Goal: Task Accomplishment & Management: Use online tool/utility

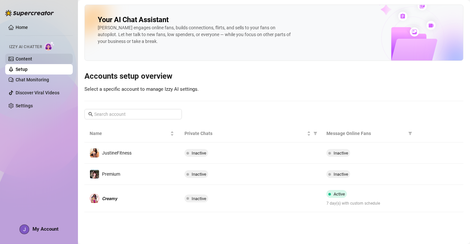
click at [21, 56] on link "Content" at bounding box center [24, 58] width 17 height 5
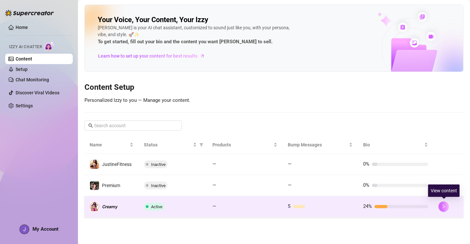
click at [447, 203] on button "button" at bounding box center [444, 206] width 10 height 10
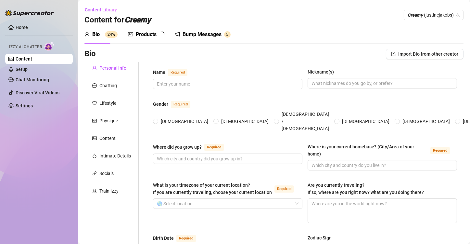
click at [184, 33] on div "Bump Messages" at bounding box center [202, 35] width 39 height 8
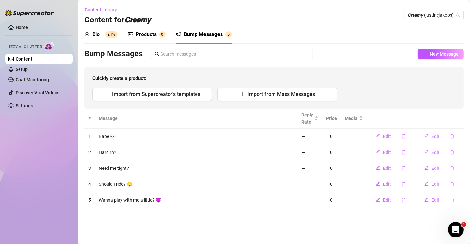
click at [122, 134] on td "Babe 👀" at bounding box center [196, 136] width 203 height 16
click at [112, 155] on td "Hard rn?" at bounding box center [196, 152] width 203 height 16
click at [110, 176] on td "Should I ride? 😏" at bounding box center [196, 184] width 203 height 16
click at [108, 185] on td "Should I ride? 😏" at bounding box center [196, 184] width 203 height 16
click at [16, 68] on link "Setup" at bounding box center [22, 69] width 12 height 5
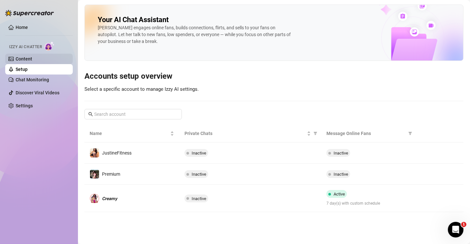
click at [16, 56] on link "Content" at bounding box center [24, 58] width 17 height 5
